Goal: Task Accomplishment & Management: Use online tool/utility

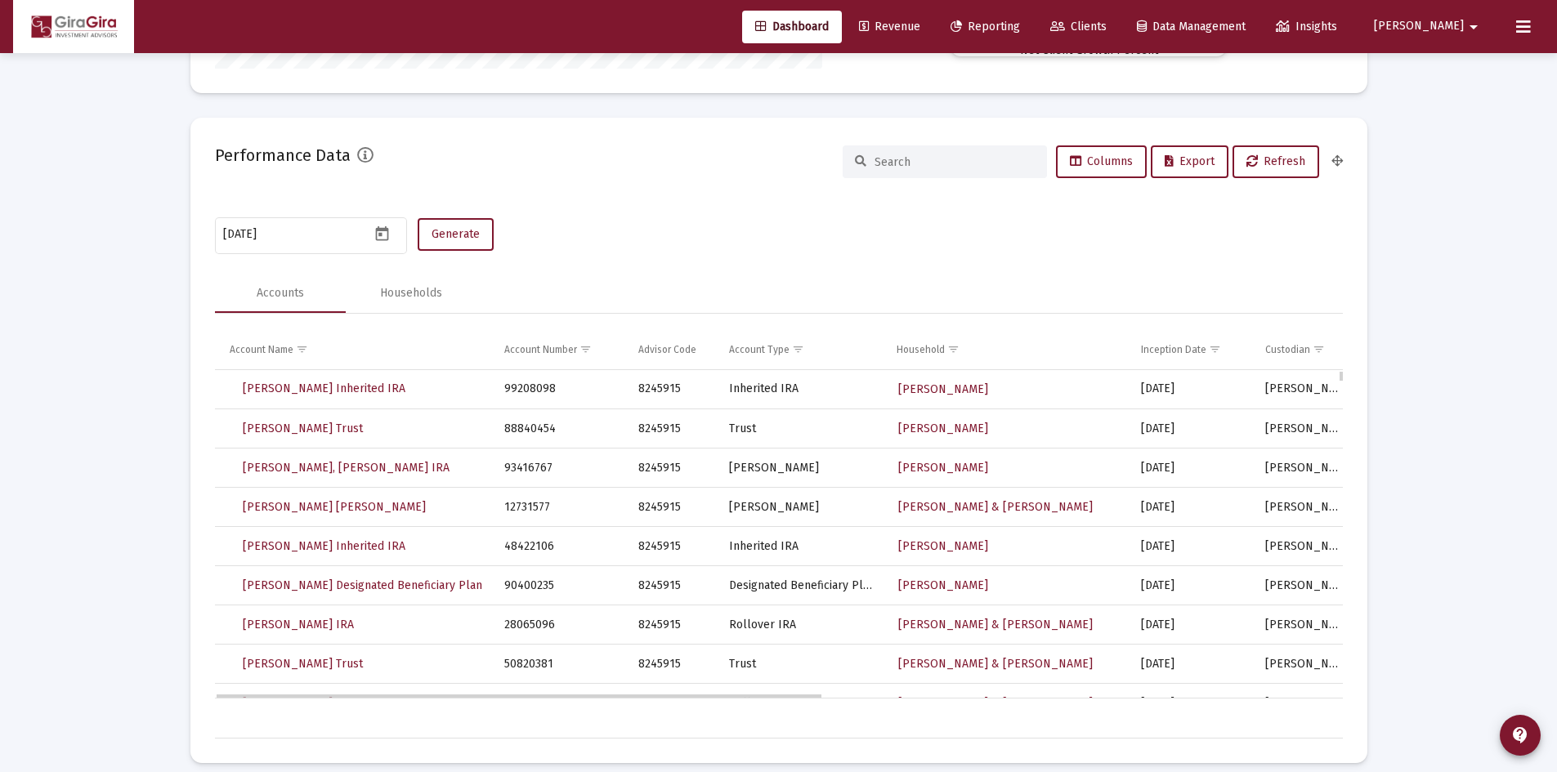
scroll to position [245, 0]
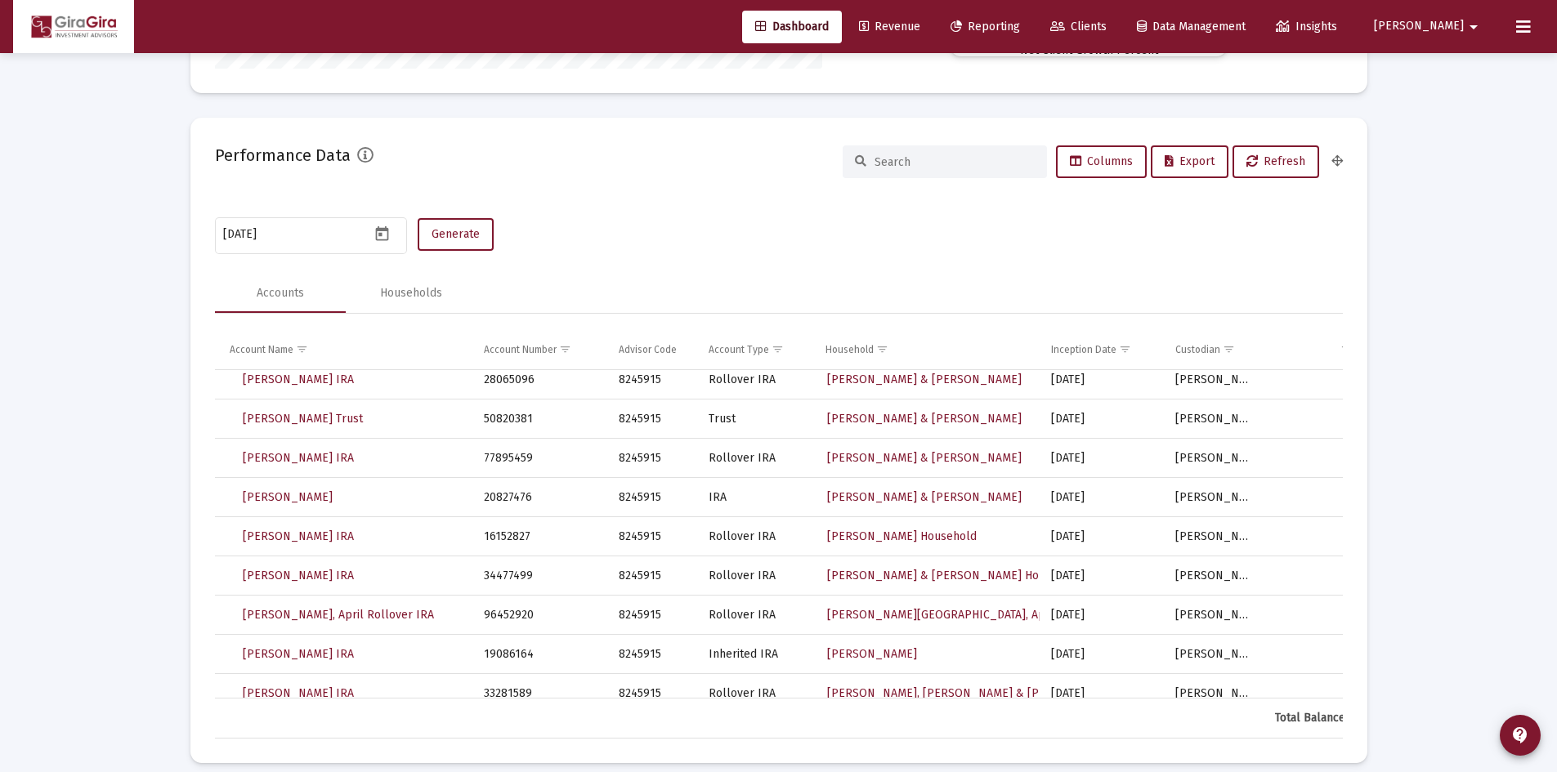
click at [902, 163] on input at bounding box center [955, 162] width 160 height 14
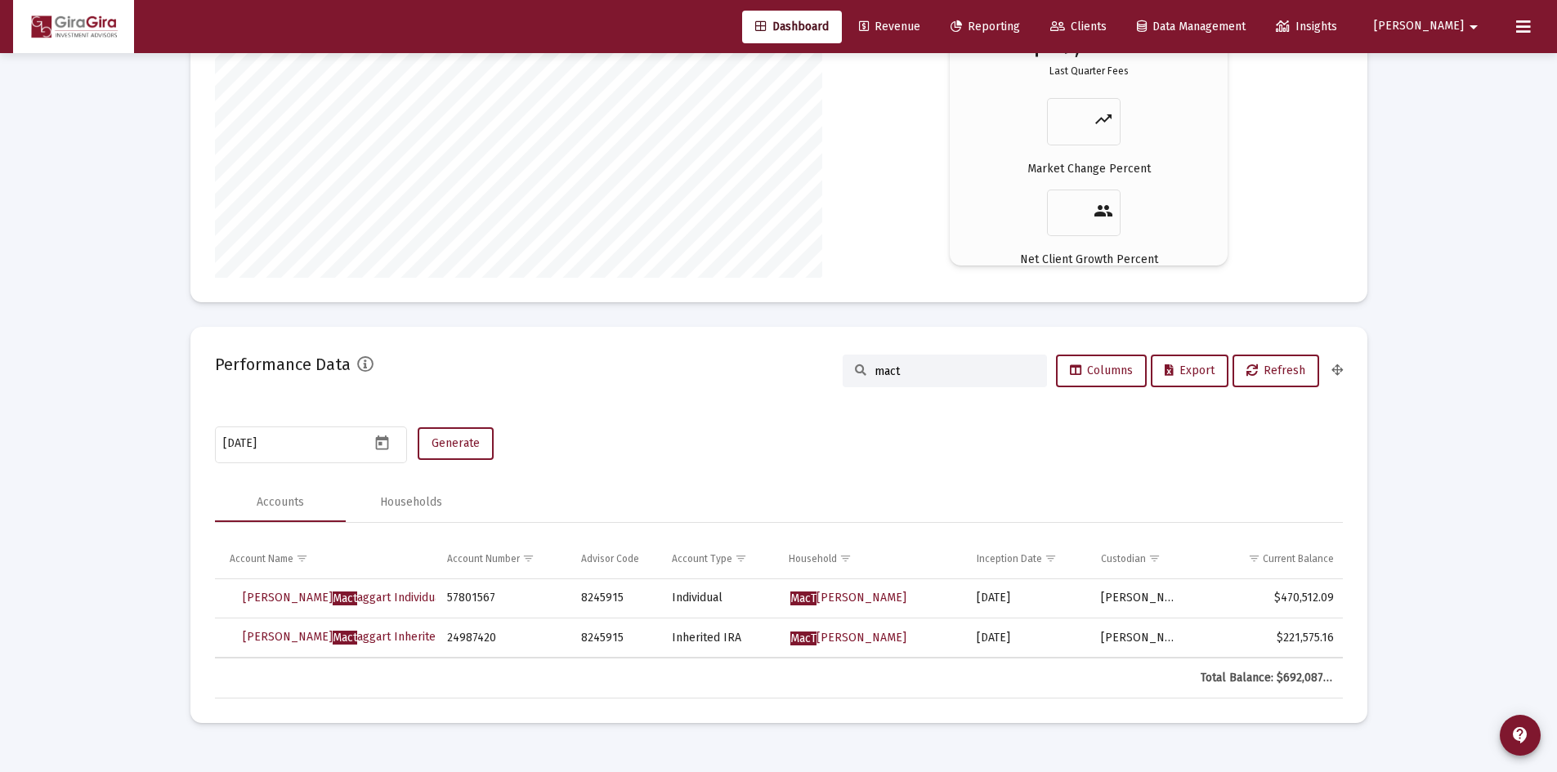
scroll to position [2928, 0]
type input "mact"
click at [436, 661] on td "Data grid" at bounding box center [503, 678] width 134 height 39
click at [939, 372] on input "mact" at bounding box center [955, 372] width 160 height 14
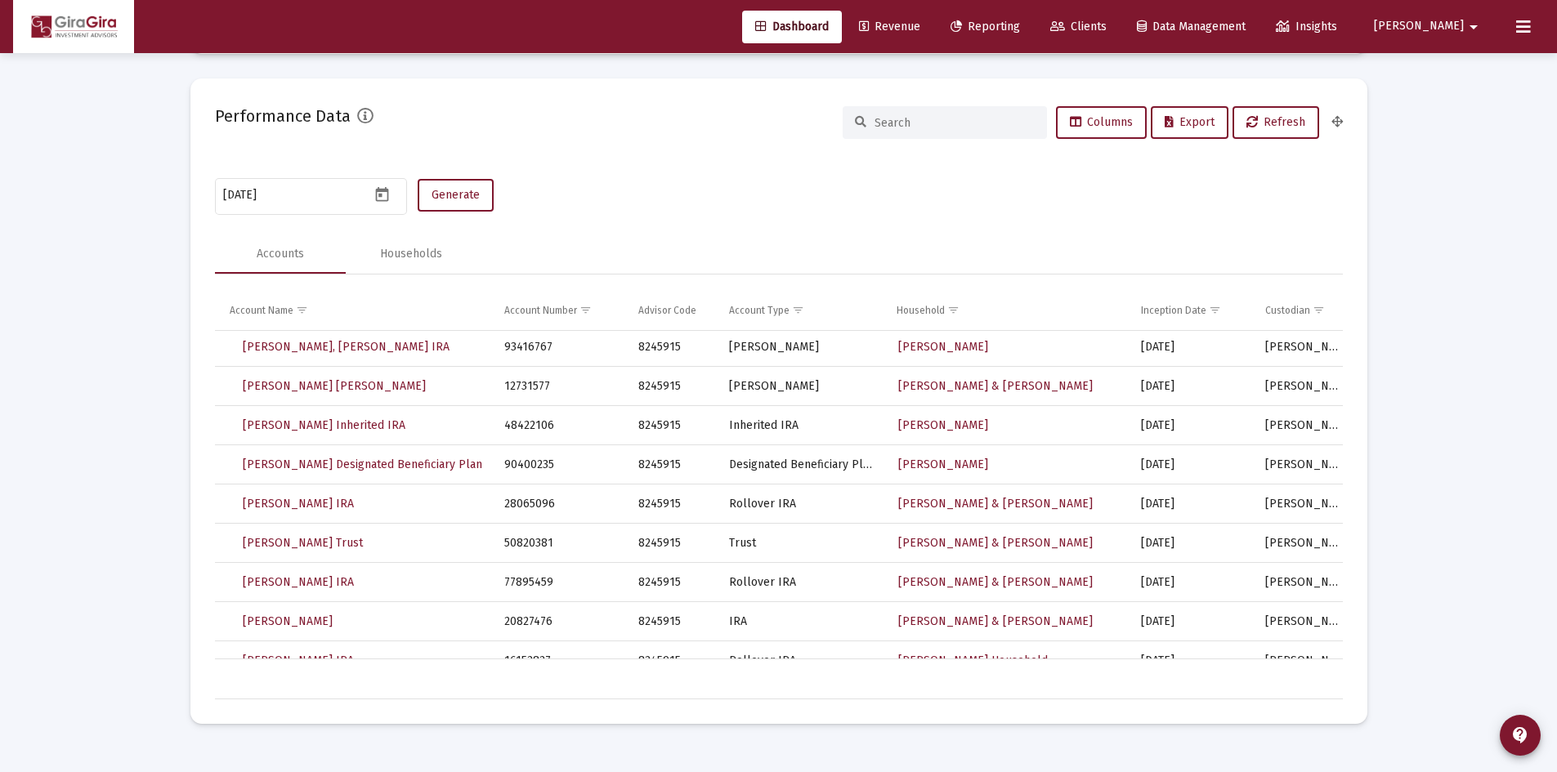
scroll to position [3177, 0]
click at [1110, 117] on span "Columns" at bounding box center [1101, 121] width 63 height 14
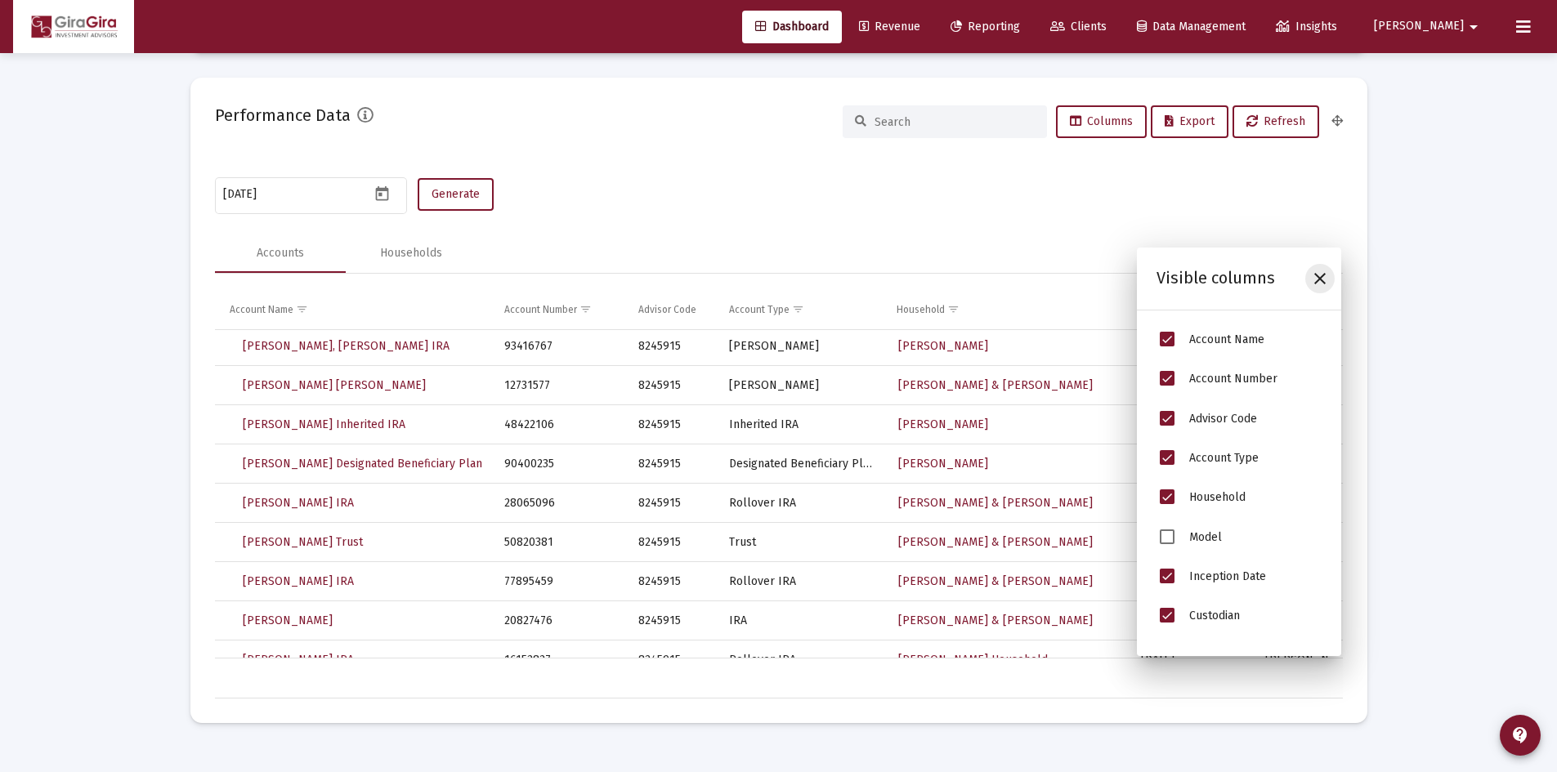
click at [1329, 280] on icon "Close" at bounding box center [1320, 279] width 20 height 20
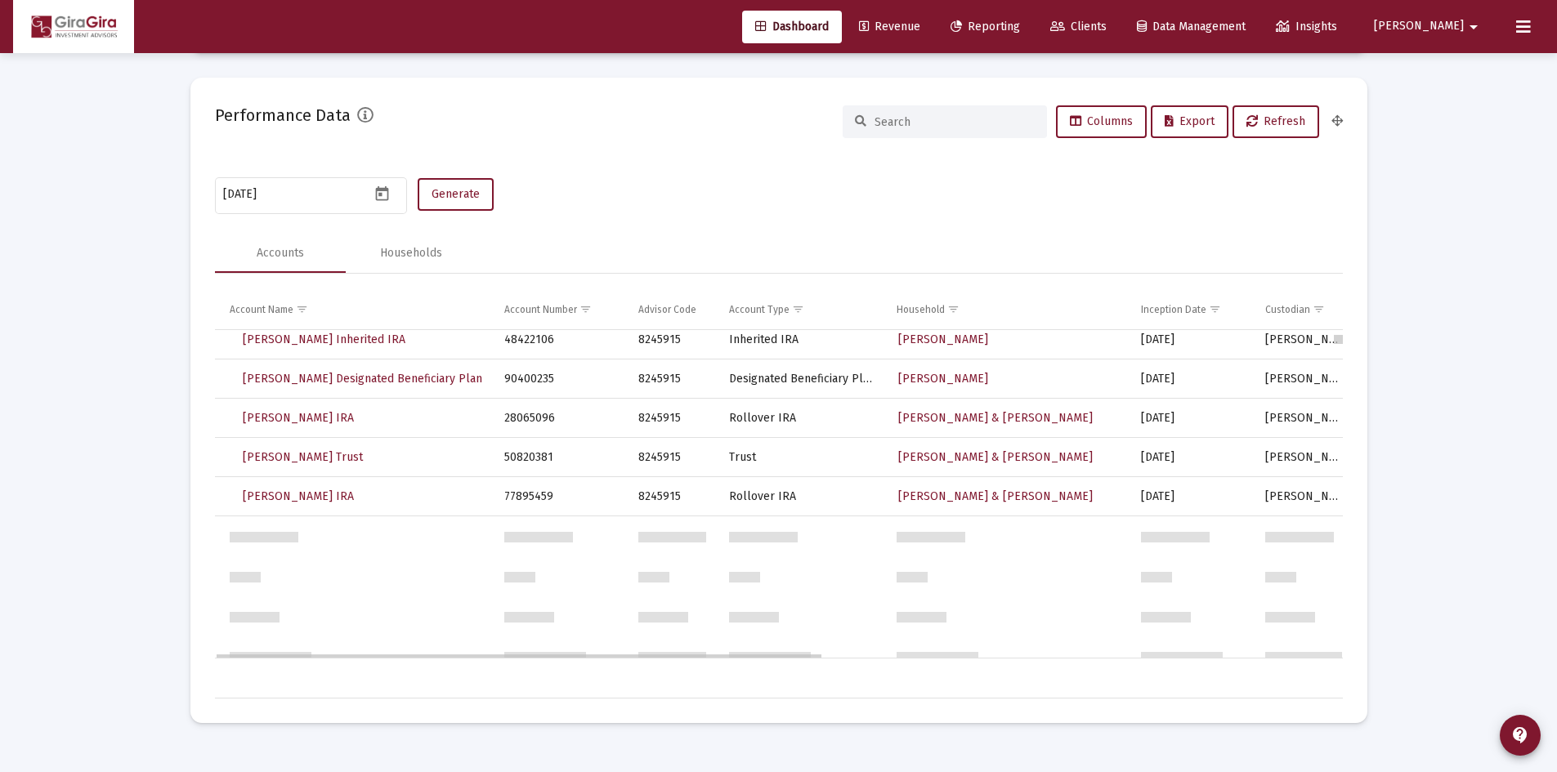
scroll to position [0, 0]
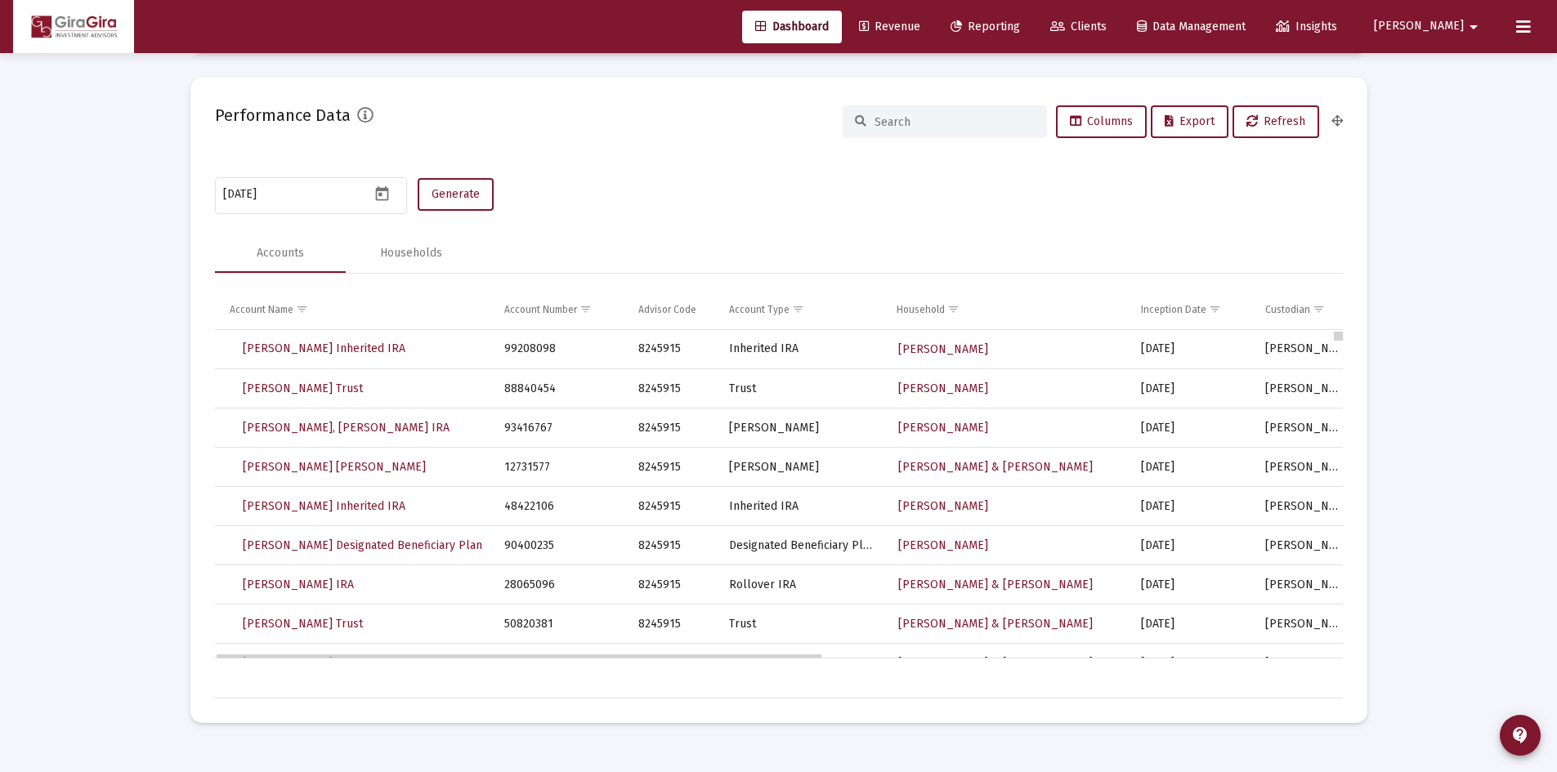
drag, startPoint x: 1342, startPoint y: 333, endPoint x: 1350, endPoint y: 325, distance: 10.4
drag, startPoint x: 1170, startPoint y: 316, endPoint x: 1145, endPoint y: 297, distance: 31.6
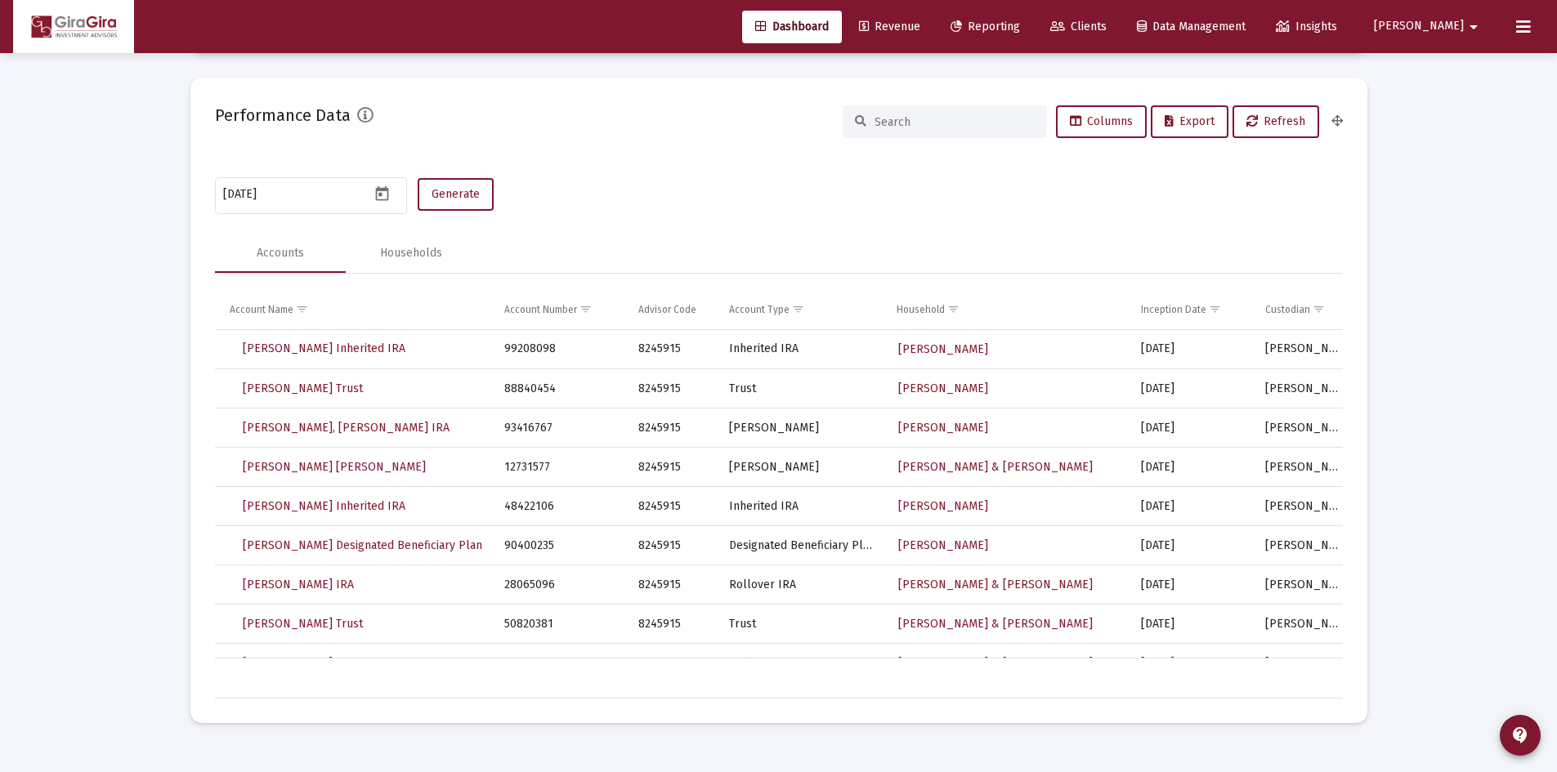
click at [906, 121] on input at bounding box center [955, 122] width 160 height 14
click at [1175, 126] on span "Export" at bounding box center [1190, 121] width 50 height 14
